Goal: Task Accomplishment & Management: Manage account settings

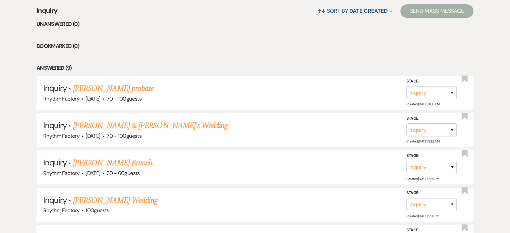
scroll to position [200, 0]
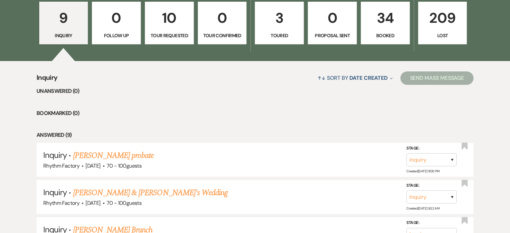
click at [379, 19] on p "34" at bounding box center [385, 18] width 40 height 22
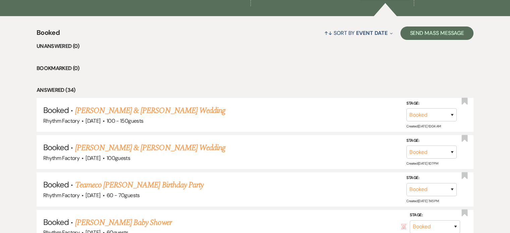
scroll to position [233, 0]
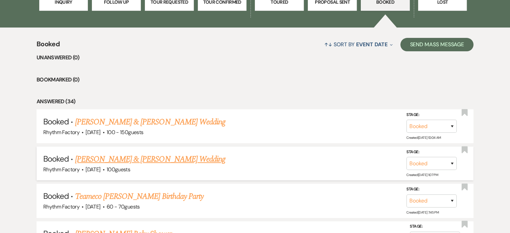
click at [164, 156] on link "[PERSON_NAME] & [PERSON_NAME] Wedding" at bounding box center [150, 159] width 150 height 12
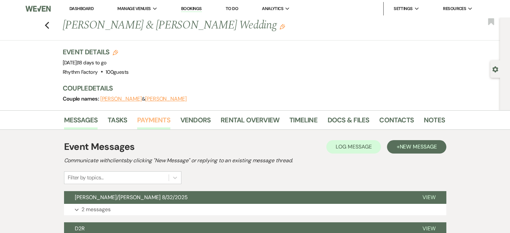
click at [162, 118] on link "Payments" at bounding box center [153, 122] width 33 height 15
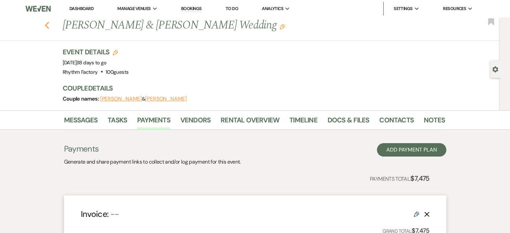
click at [49, 25] on use "button" at bounding box center [47, 25] width 4 height 7
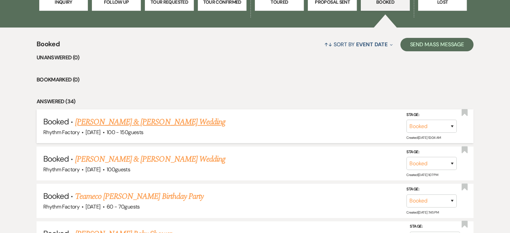
click at [113, 124] on link "[PERSON_NAME] & [PERSON_NAME] Wedding" at bounding box center [150, 122] width 150 height 12
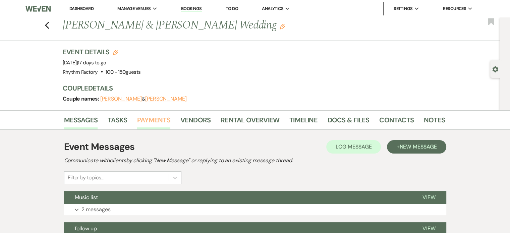
click at [157, 120] on link "Payments" at bounding box center [153, 122] width 33 height 15
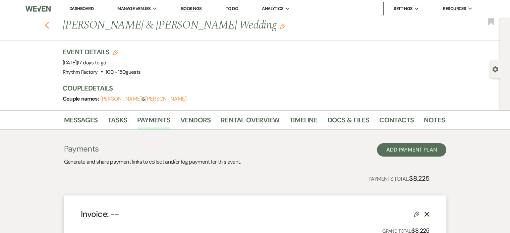
click at [48, 25] on use "button" at bounding box center [47, 25] width 4 height 7
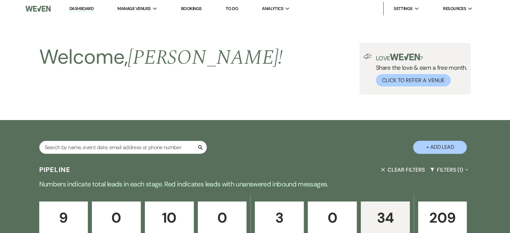
scroll to position [233, 0]
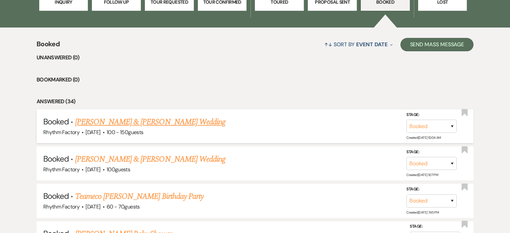
click at [150, 123] on link "[PERSON_NAME] & [PERSON_NAME] Wedding" at bounding box center [150, 122] width 150 height 12
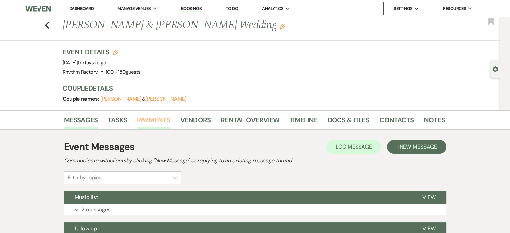
click at [156, 121] on link "Payments" at bounding box center [153, 122] width 33 height 15
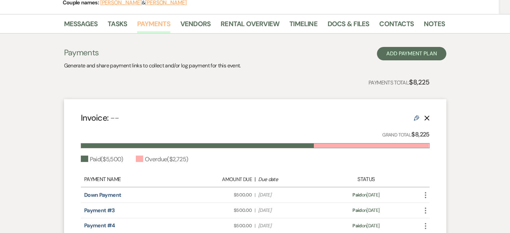
scroll to position [101, 0]
